Goal: Information Seeking & Learning: Find specific fact

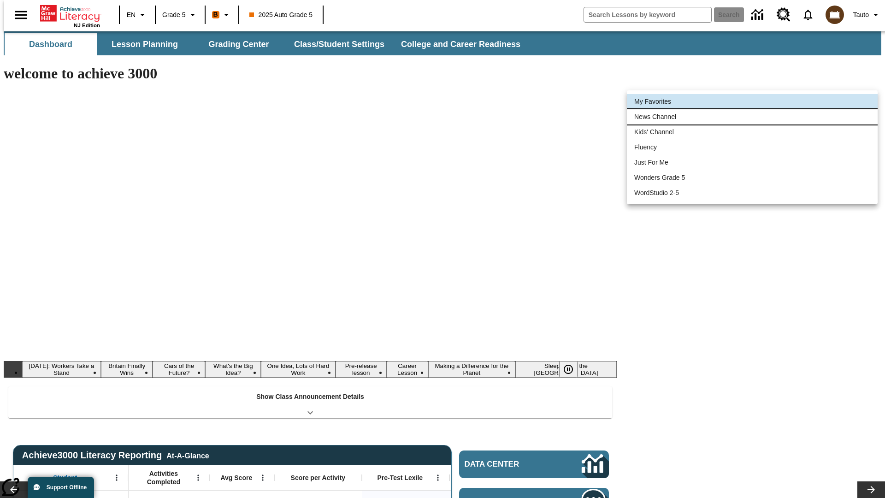
click at [752, 117] on li "News Channel" at bounding box center [752, 116] width 251 height 15
type input "120"
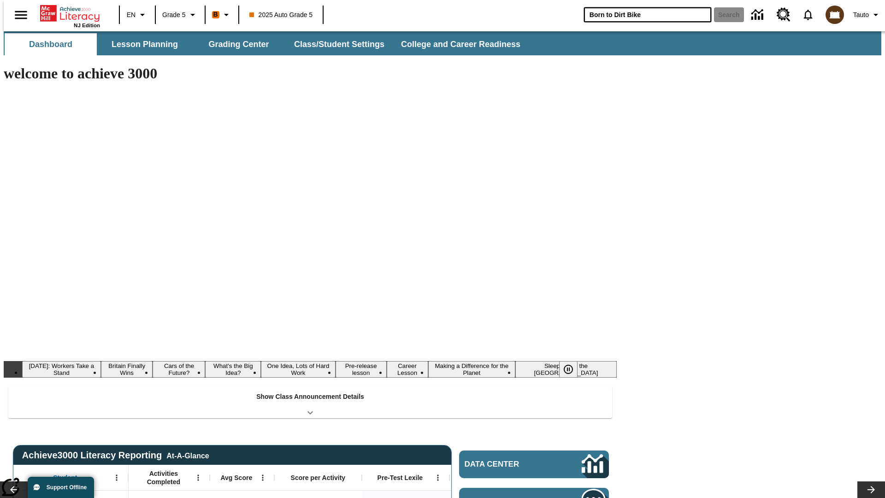
type input "Born to Dirt Bike"
click at [723, 15] on button "Search" at bounding box center [729, 14] width 30 height 15
